Goal: Information Seeking & Learning: Learn about a topic

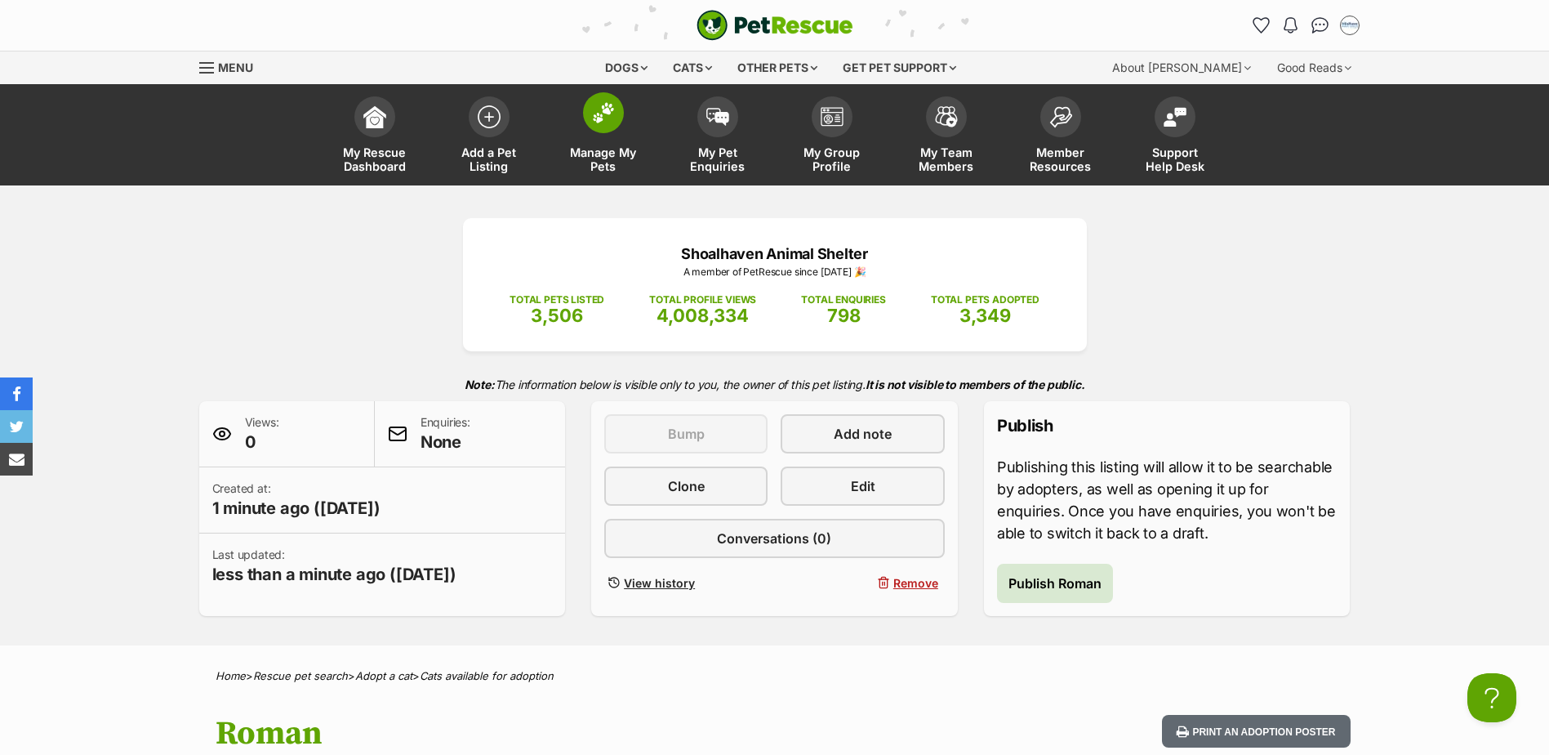
click at [611, 117] on img at bounding box center [603, 112] width 23 height 21
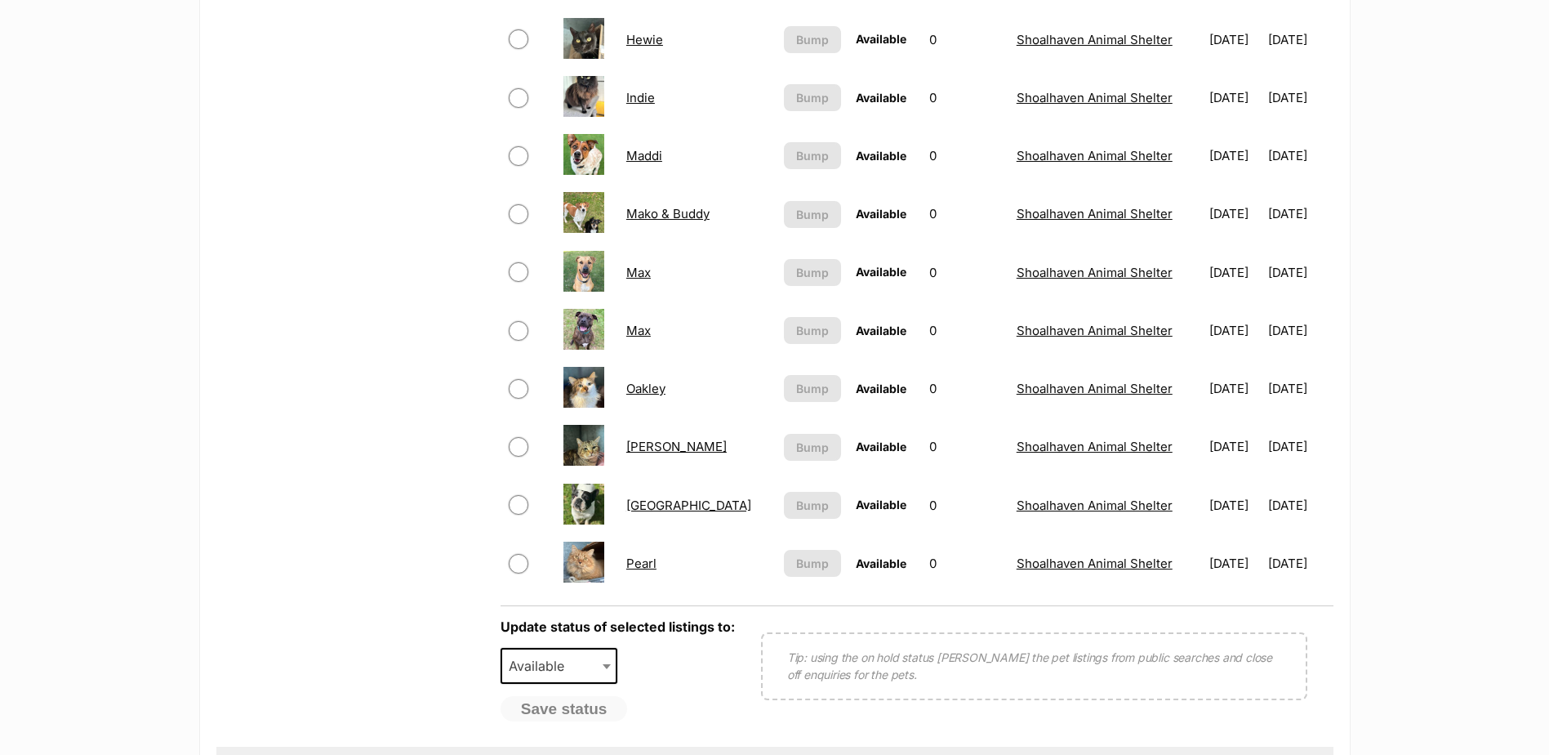
scroll to position [1144, 0]
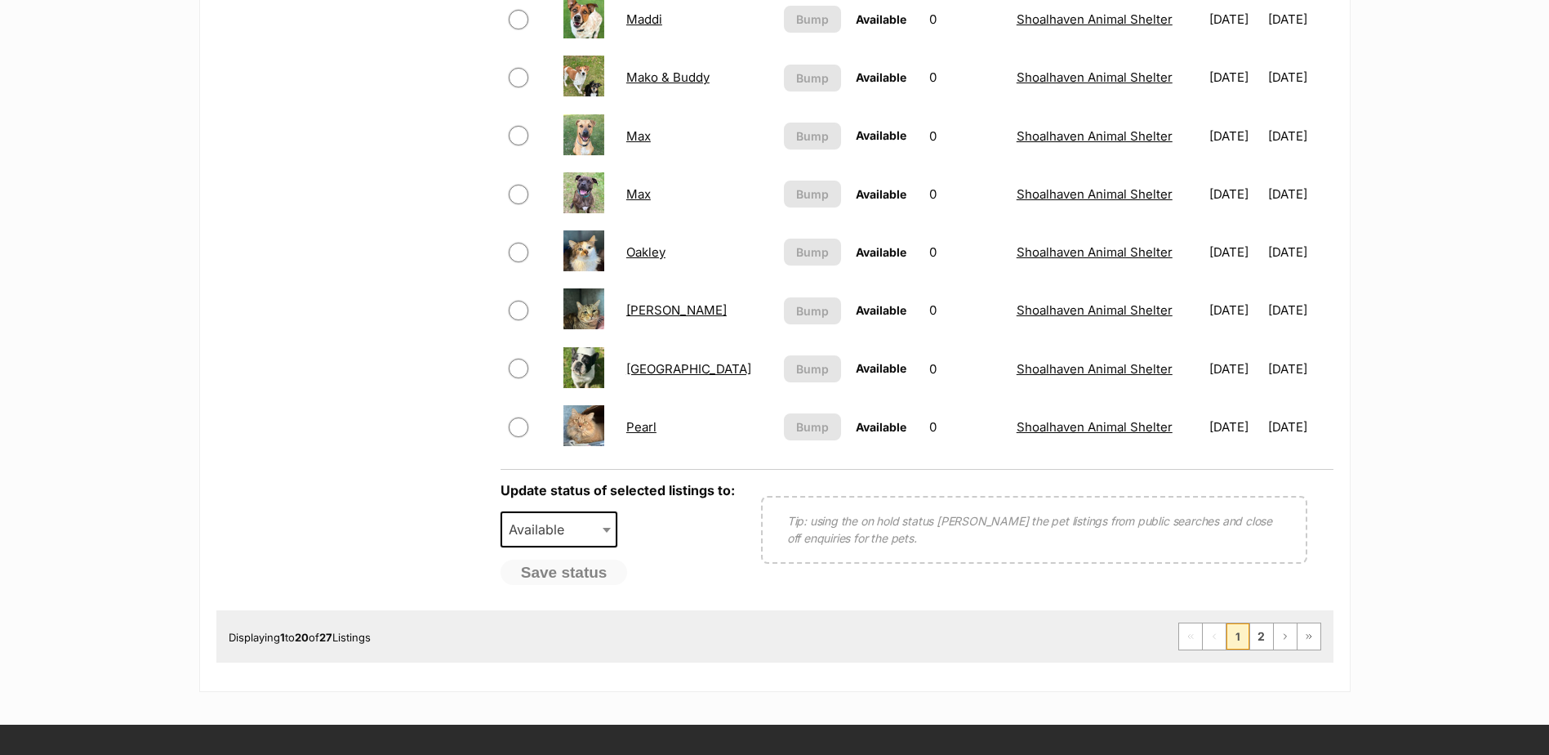
click at [639, 138] on link "Max" at bounding box center [638, 136] width 25 height 16
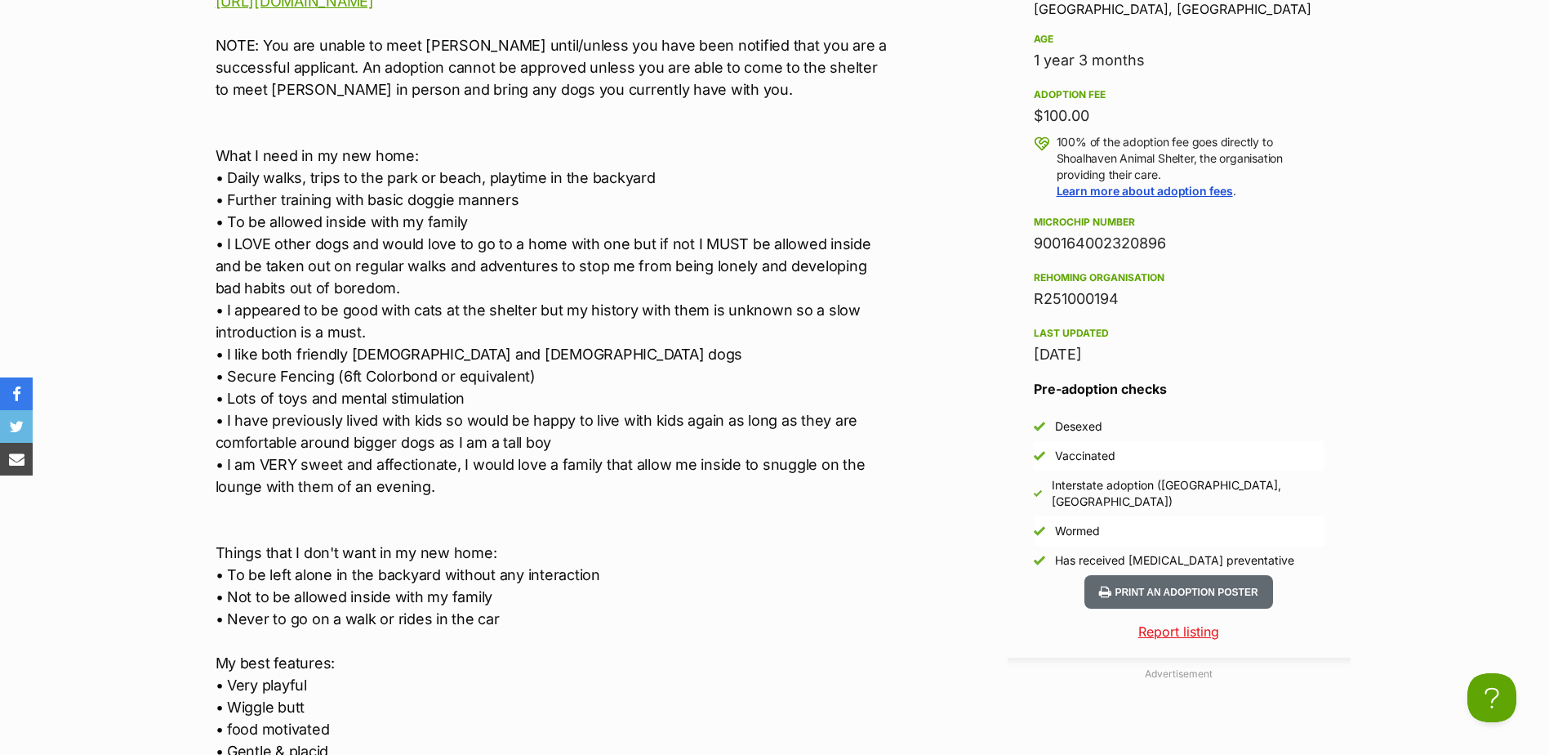
scroll to position [1389, 0]
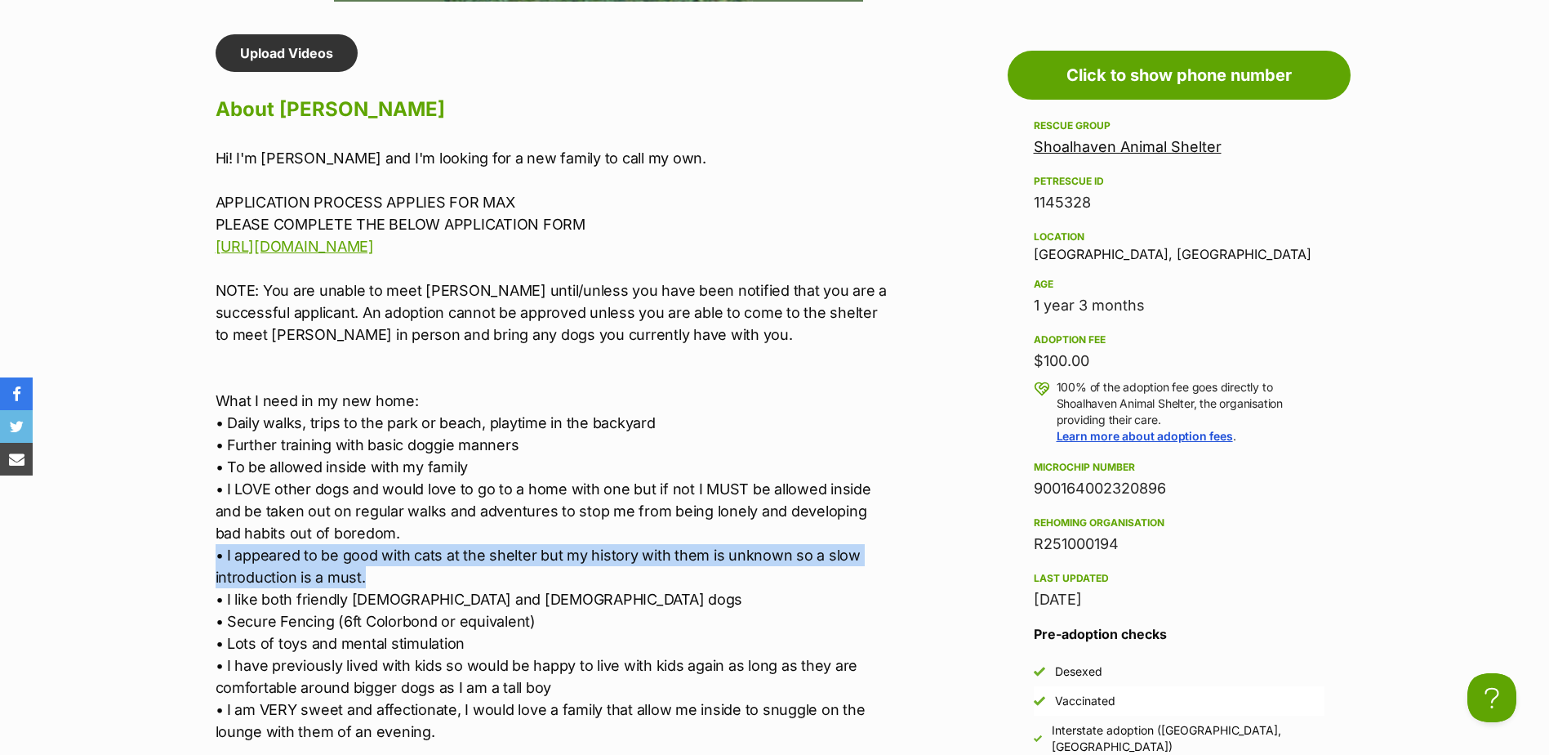
drag, startPoint x: 391, startPoint y: 574, endPoint x: 181, endPoint y: 552, distance: 211.9
click at [383, 582] on p "Hi! I'm [PERSON_NAME] and I'm looking for a new family to call my own. APPLICAT…" at bounding box center [553, 665] width 675 height 1037
